Goal: Task Accomplishment & Management: Use online tool/utility

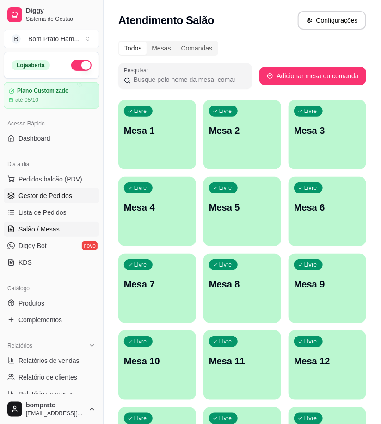
click at [45, 202] on link "Gestor de Pedidos" at bounding box center [52, 195] width 96 height 15
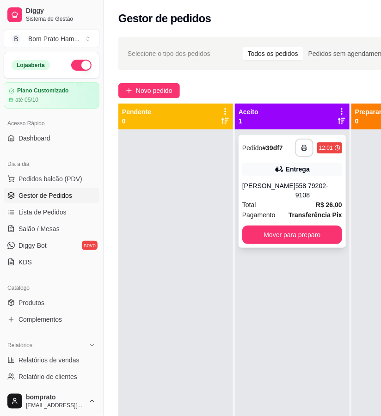
click at [307, 151] on icon "button" at bounding box center [304, 148] width 6 height 6
click at [313, 230] on button "Mover para preparo" at bounding box center [292, 235] width 100 height 19
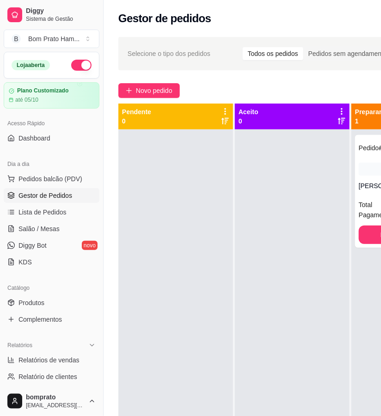
click at [305, 72] on div "**********" at bounding box center [294, 281] width 381 height 500
click at [309, 93] on div "Novo pedido" at bounding box center [294, 90] width 352 height 15
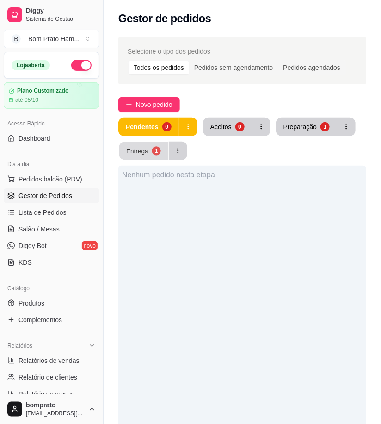
click at [139, 149] on div "Entrega" at bounding box center [137, 150] width 22 height 9
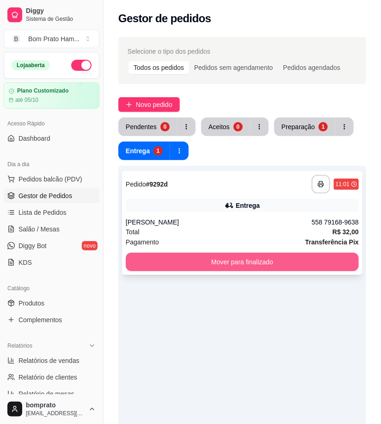
click at [253, 263] on button "Mover para finalizado" at bounding box center [242, 262] width 233 height 19
click at [321, 260] on button "Mover para finalizado" at bounding box center [242, 262] width 233 height 19
